Goal: Check status: Check status

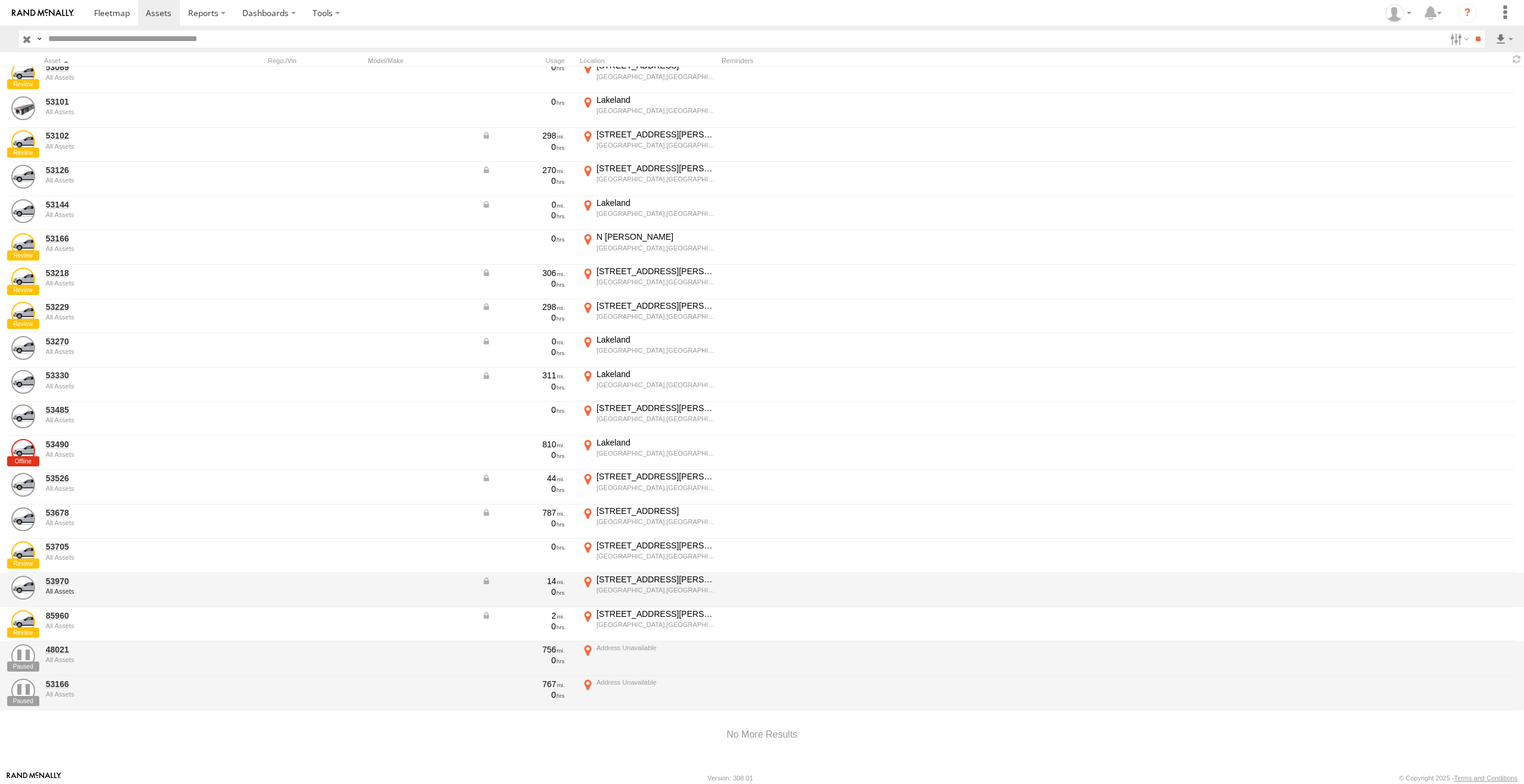
scroll to position [216, 0]
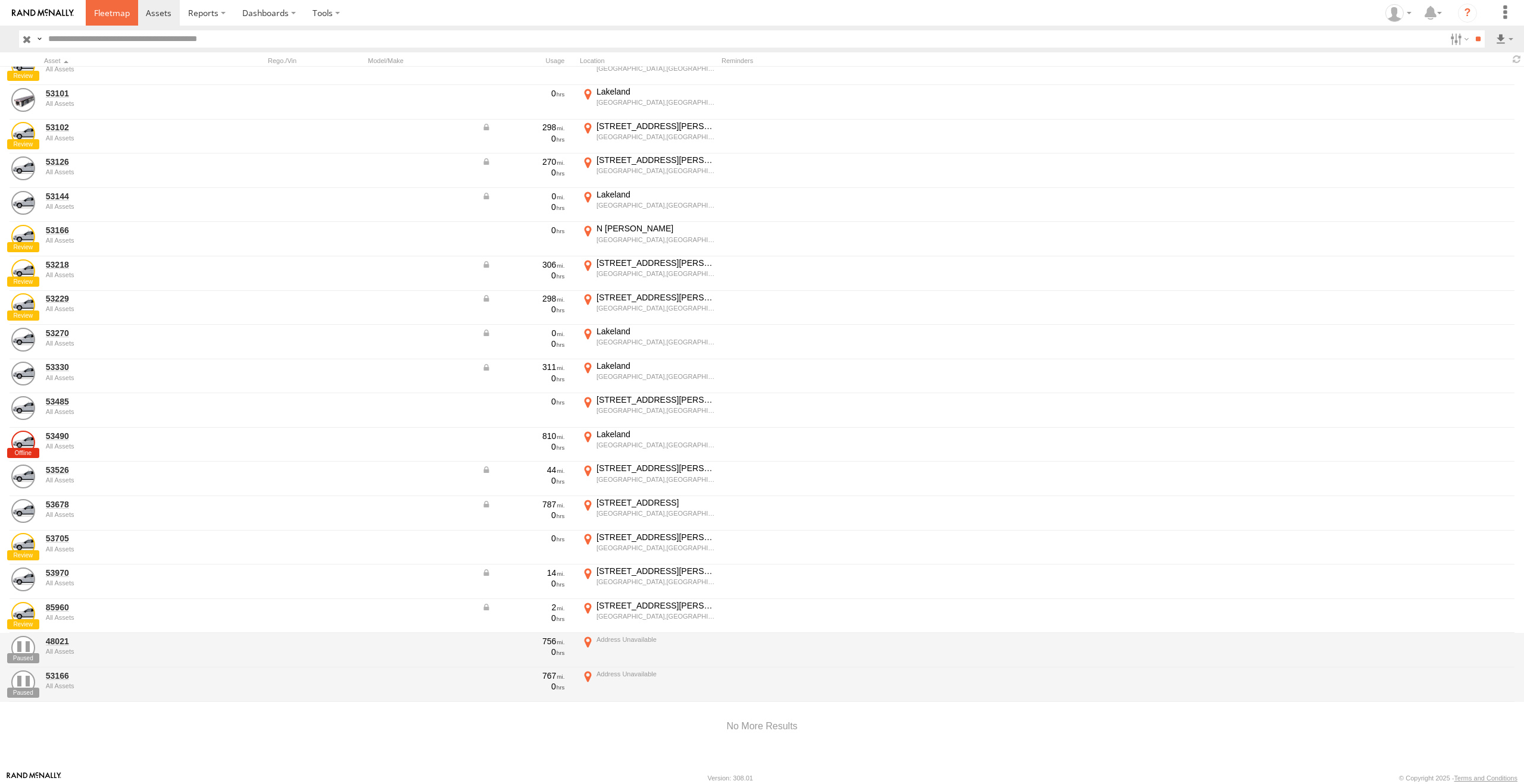
click at [130, 17] on span at bounding box center [112, 13] width 36 height 11
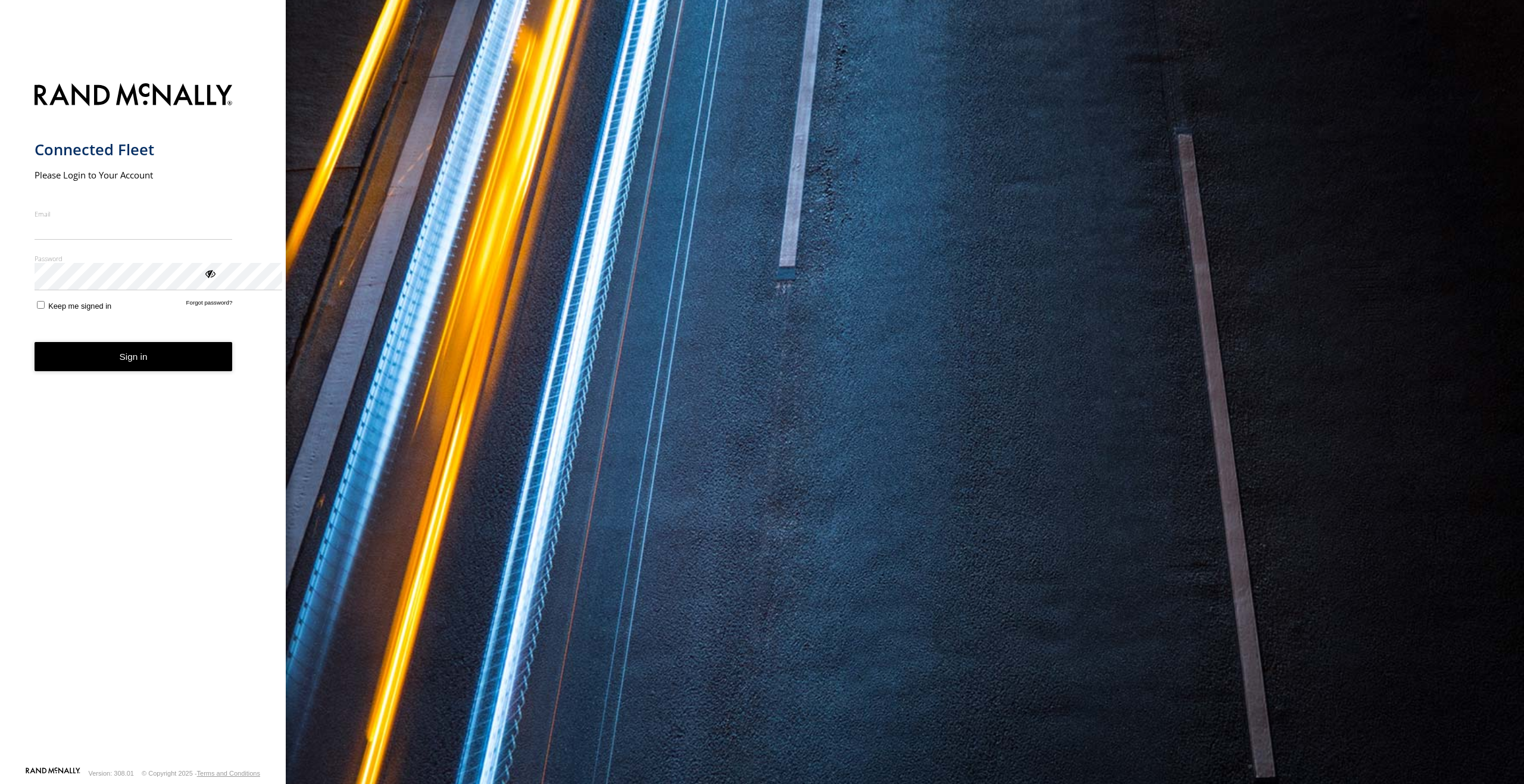
type input "**********"
click at [201, 371] on button "Sign in" at bounding box center [134, 356] width 198 height 29
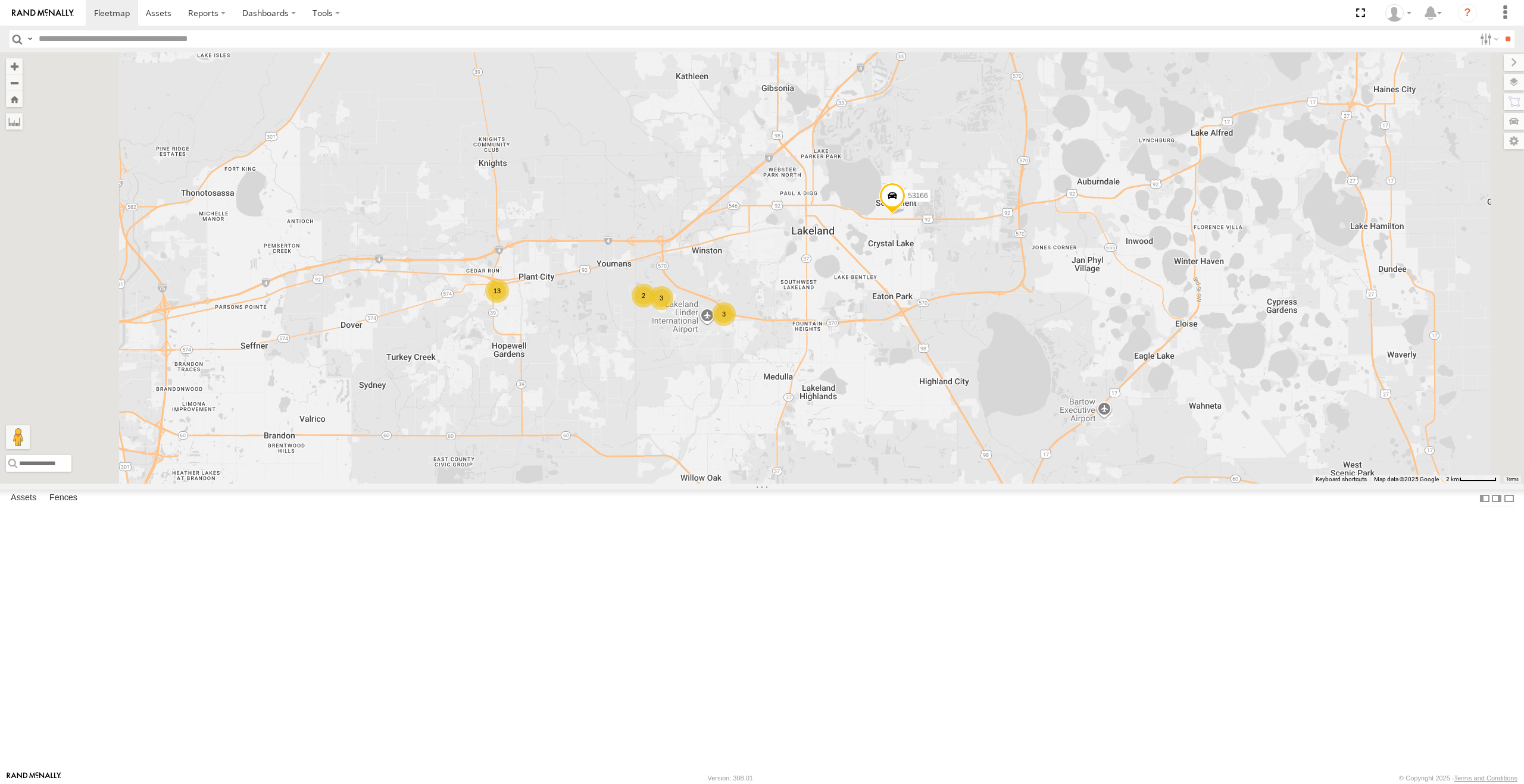
click at [509, 303] on div "13" at bounding box center [497, 291] width 24 height 24
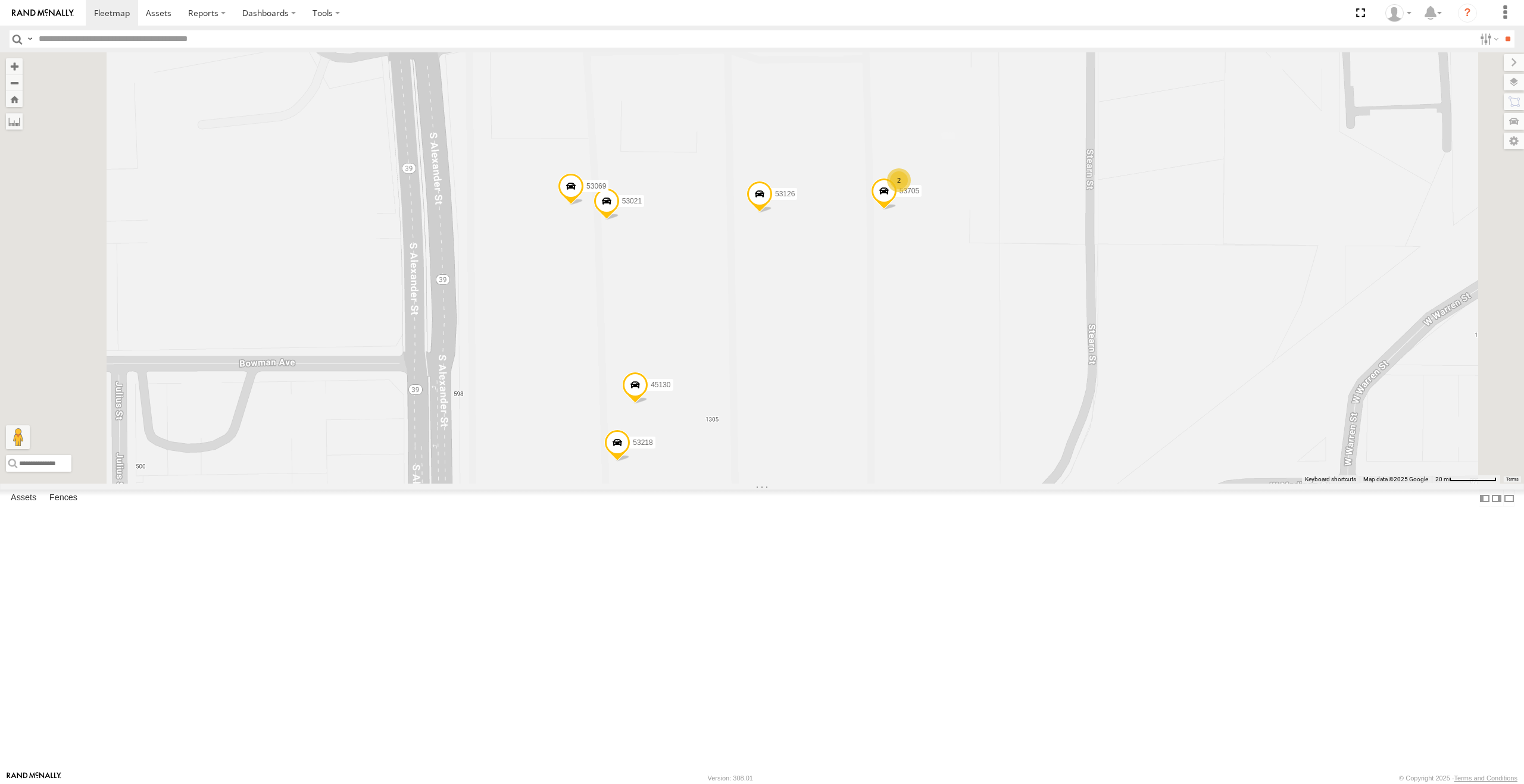
click at [584, 205] on span at bounding box center [571, 189] width 26 height 32
click at [620, 220] on span at bounding box center [607, 204] width 26 height 32
click at [773, 212] on span at bounding box center [760, 196] width 26 height 32
click at [897, 210] on span at bounding box center [884, 194] width 26 height 32
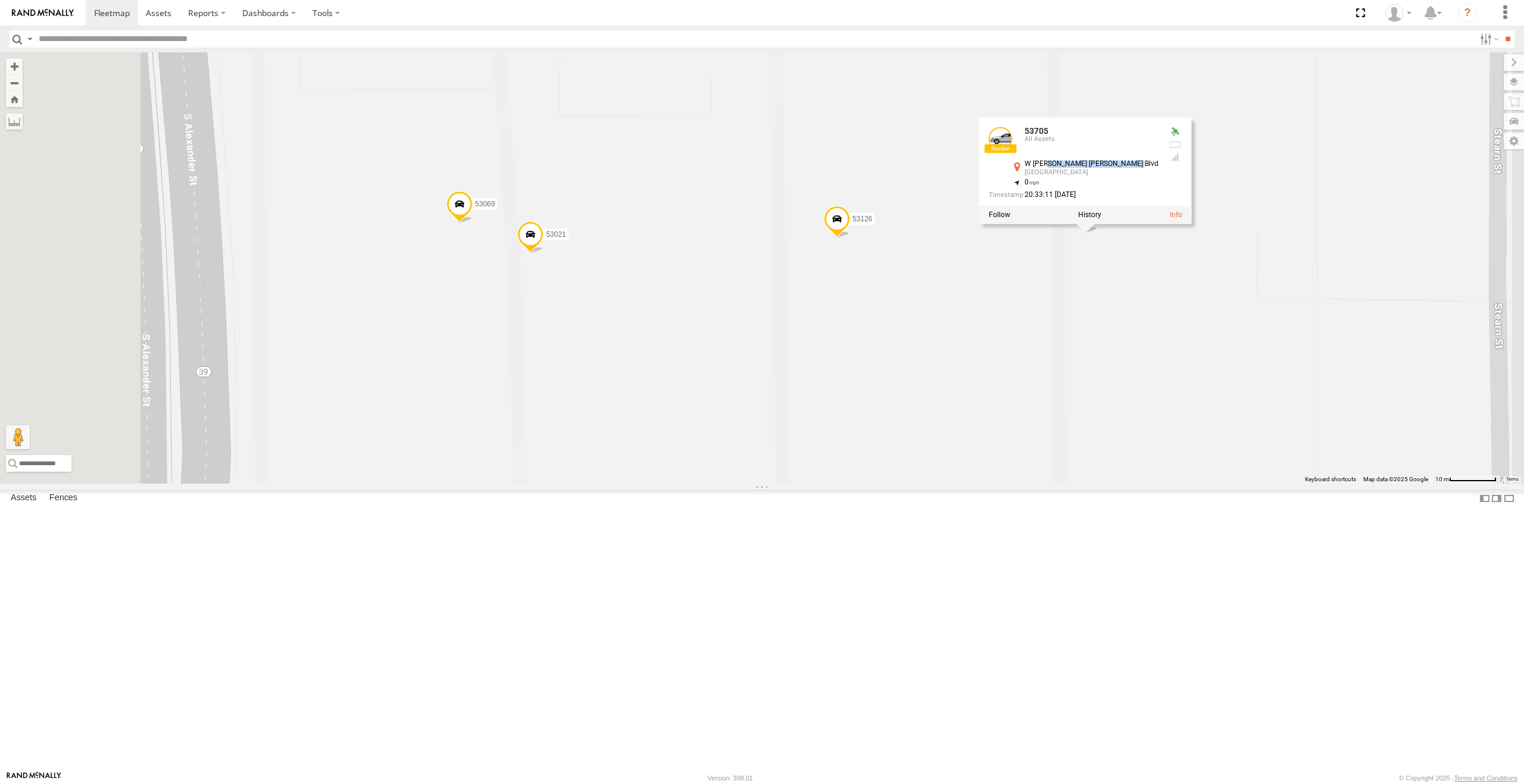
drag, startPoint x: 1291, startPoint y: 310, endPoint x: 1217, endPoint y: 309, distance: 74.0
click at [1158, 168] on div "W Dr Martin Luther King Jr Blvd" at bounding box center [1091, 164] width 134 height 7
drag, startPoint x: 1294, startPoint y: 309, endPoint x: 1192, endPoint y: 311, distance: 102.0
click at [1192, 207] on div "53705 All Assets W Dr Martin Luther King Jr Blvd Plant City 28.01116 , -82.1357…" at bounding box center [1086, 162] width 212 height 89
click at [1158, 168] on div "W Dr Martin Luther King Jr Blvd" at bounding box center [1091, 164] width 134 height 7
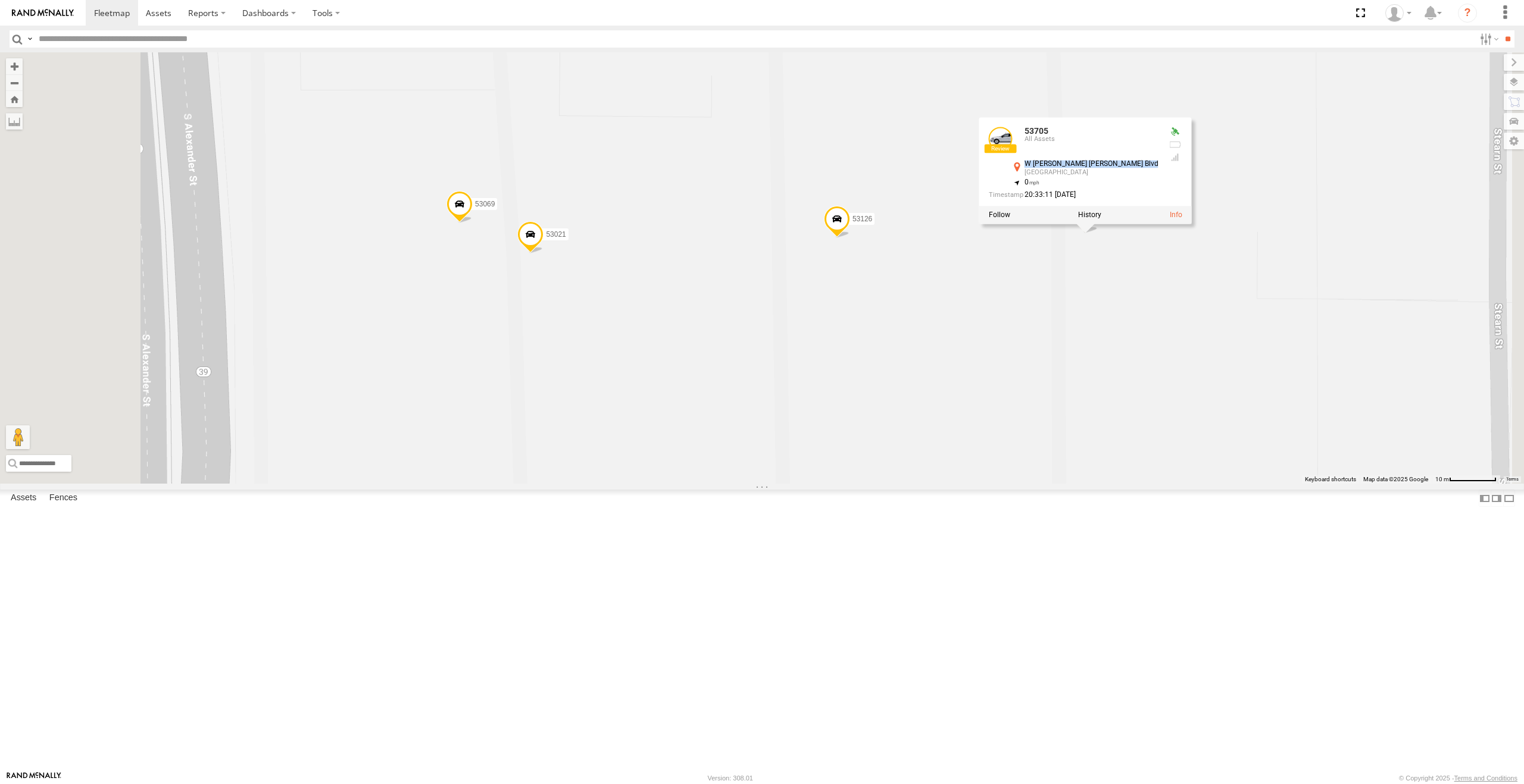
click at [1158, 168] on div "W Dr Martin Luther King Jr Blvd" at bounding box center [1091, 164] width 134 height 7
